Goal: Task Accomplishment & Management: Manage account settings

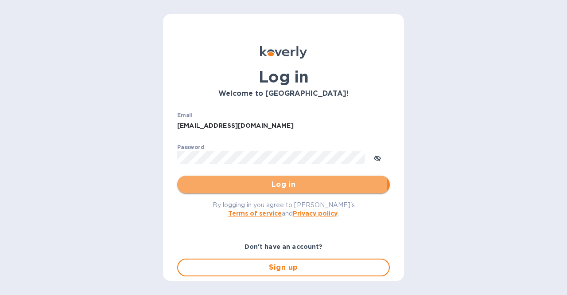
click at [246, 186] on span "Log in" at bounding box center [283, 184] width 199 height 11
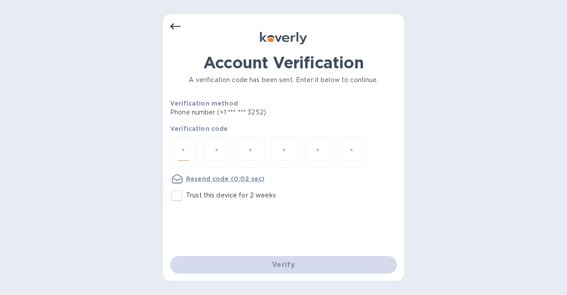
click at [183, 153] on input "number" at bounding box center [184, 152] width 12 height 16
type input "5"
type input "3"
type input "9"
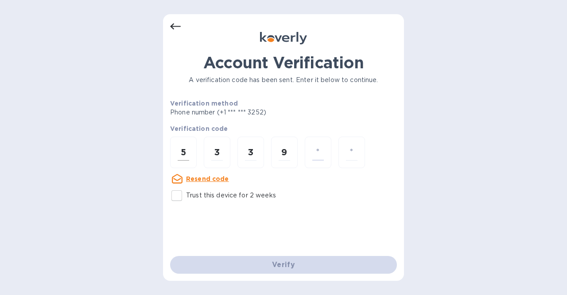
type input "1"
type input "3"
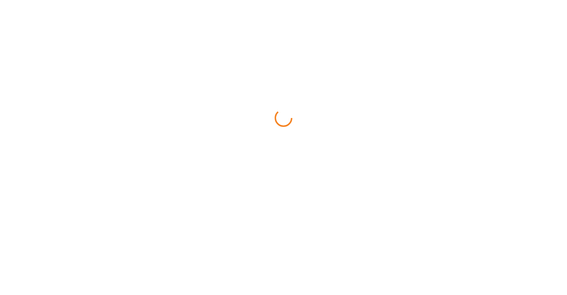
click at [245, 0] on html at bounding box center [283, 0] width 567 height 0
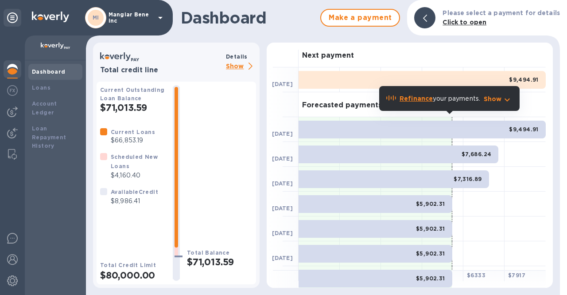
click at [246, 62] on p "Show" at bounding box center [241, 66] width 30 height 11
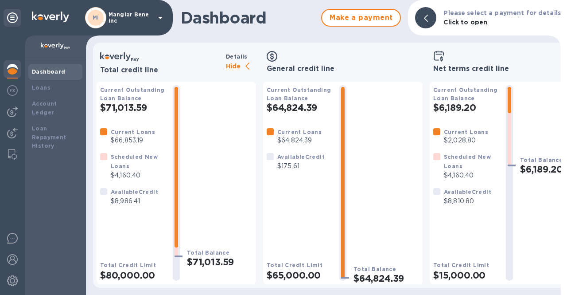
click at [232, 64] on p "Hide" at bounding box center [241, 66] width 30 height 11
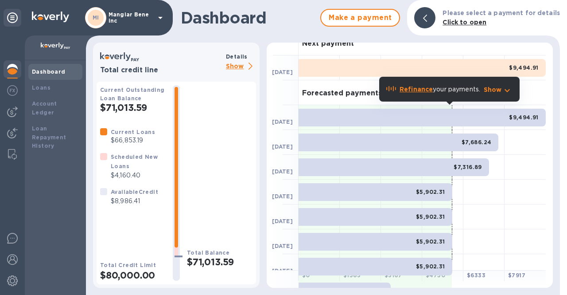
scroll to position [9, 0]
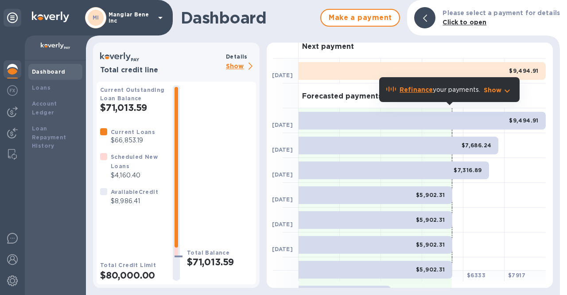
click at [162, 18] on icon at bounding box center [160, 18] width 4 height 2
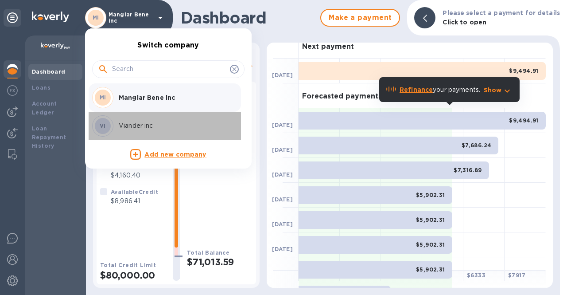
click at [125, 126] on p "Viander inc" at bounding box center [175, 125] width 112 height 9
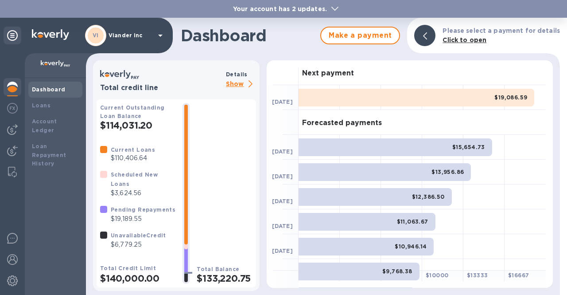
click at [239, 84] on p "Show" at bounding box center [241, 84] width 30 height 11
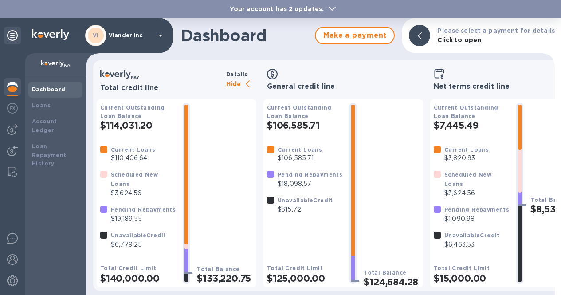
click at [328, 7] on span at bounding box center [331, 8] width 7 height 8
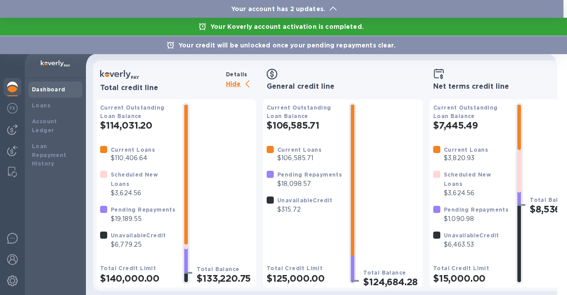
click at [330, 7] on icon at bounding box center [333, 9] width 7 height 4
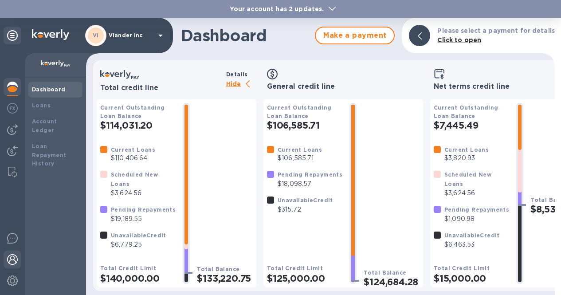
click at [11, 256] on img at bounding box center [12, 259] width 11 height 11
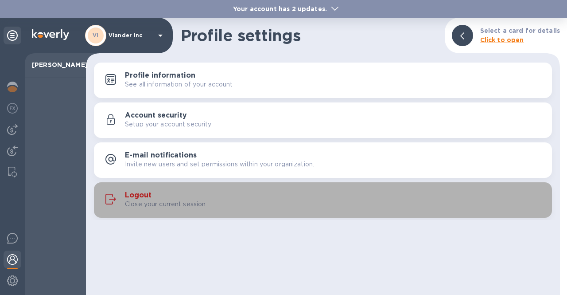
click at [140, 196] on h3 "Logout" at bounding box center [138, 195] width 27 height 8
